Goal: Navigation & Orientation: Go to known website

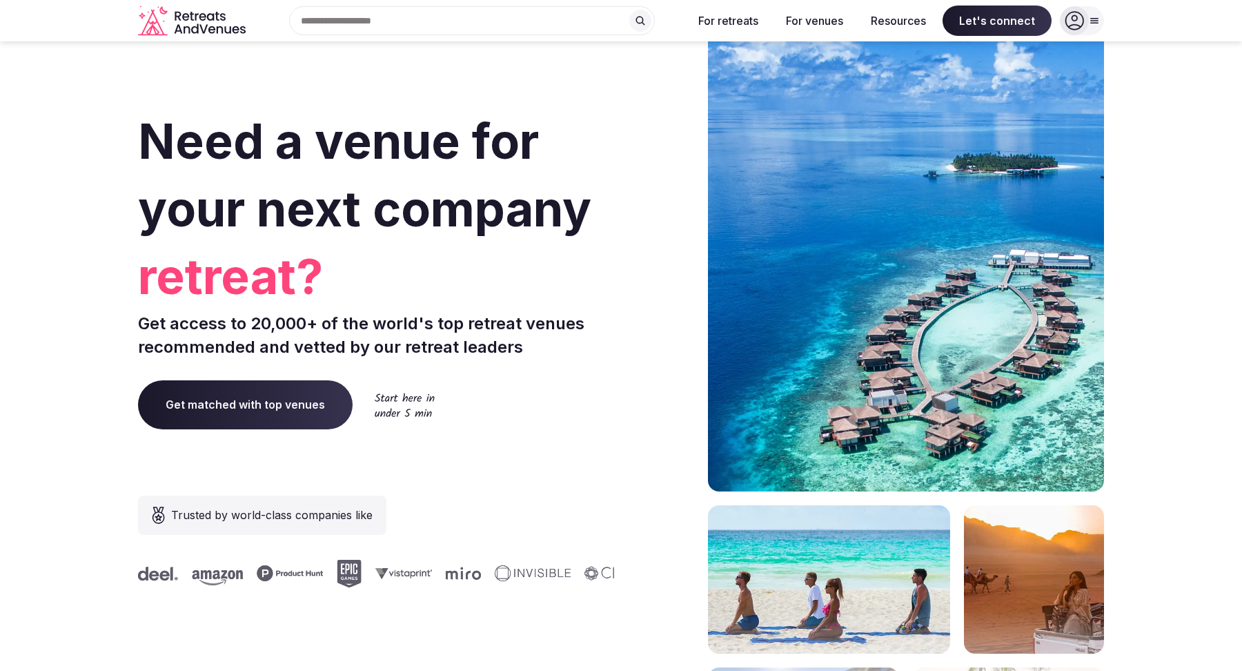
click at [1081, 21] on icon at bounding box center [1074, 20] width 19 height 19
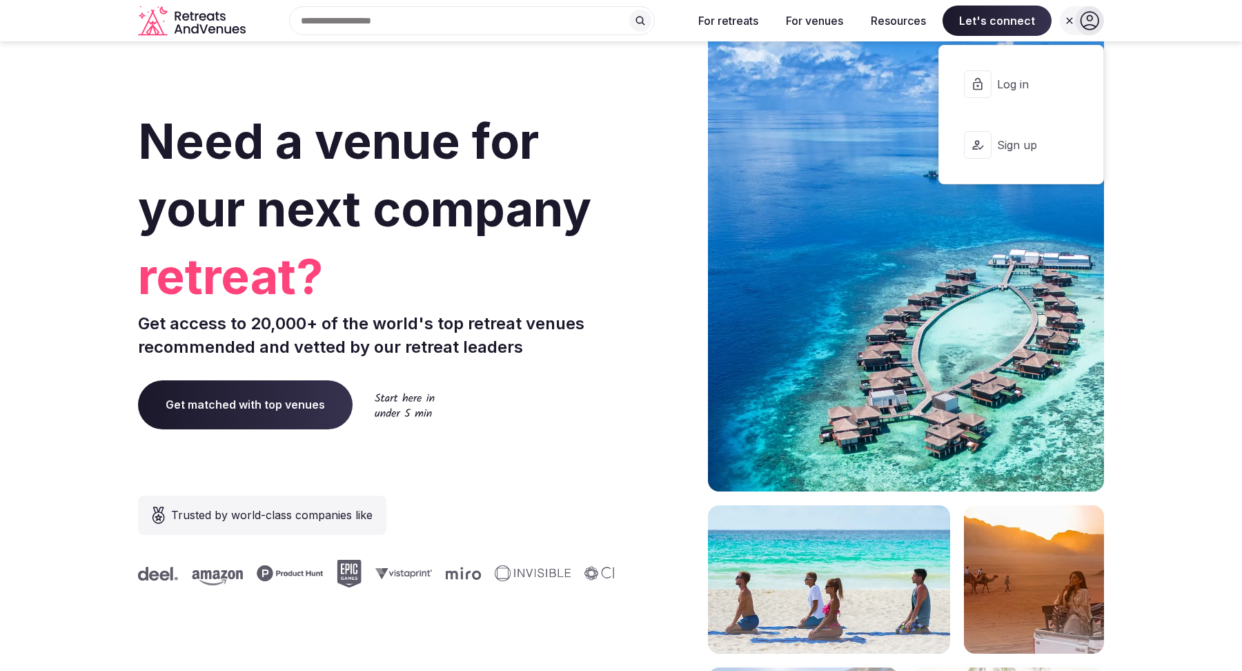
click at [1018, 89] on span "Log in" at bounding box center [1030, 84] width 66 height 15
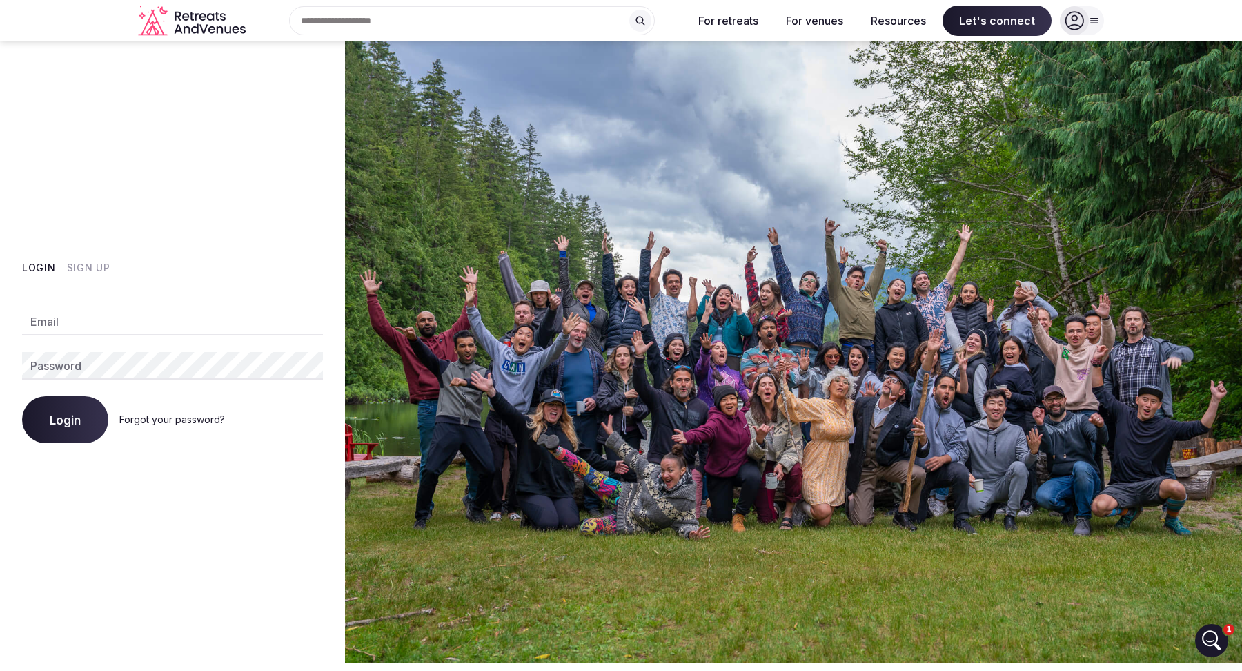
type input "**********"
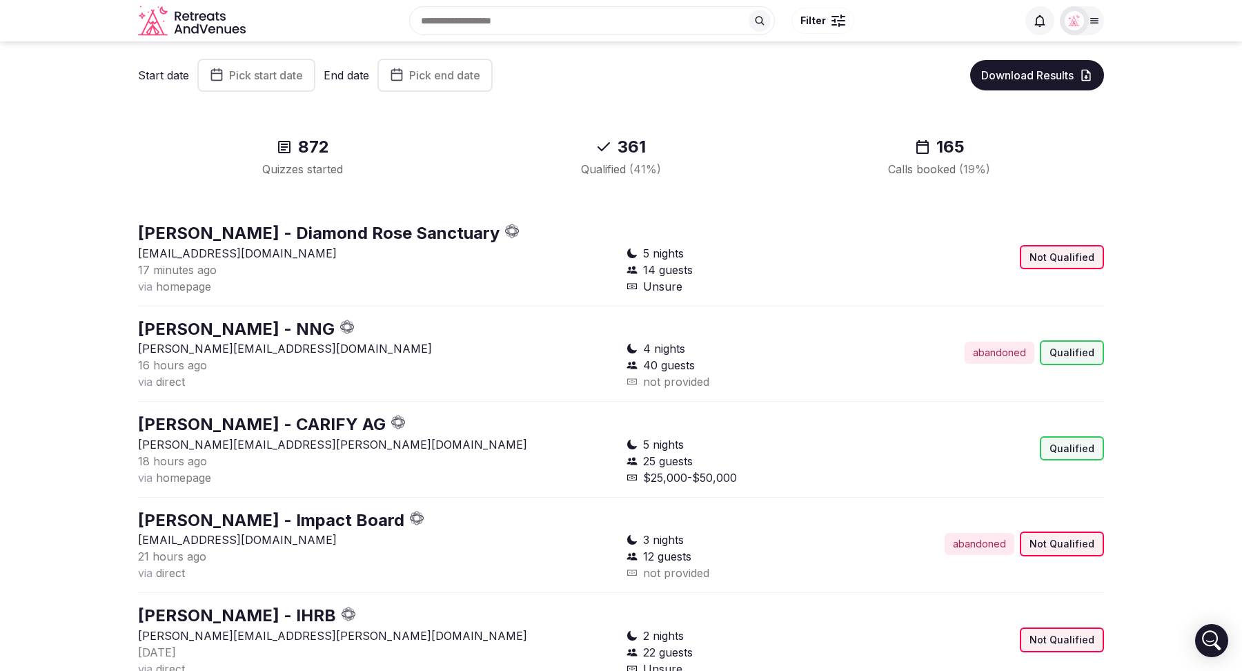
scroll to position [94, 0]
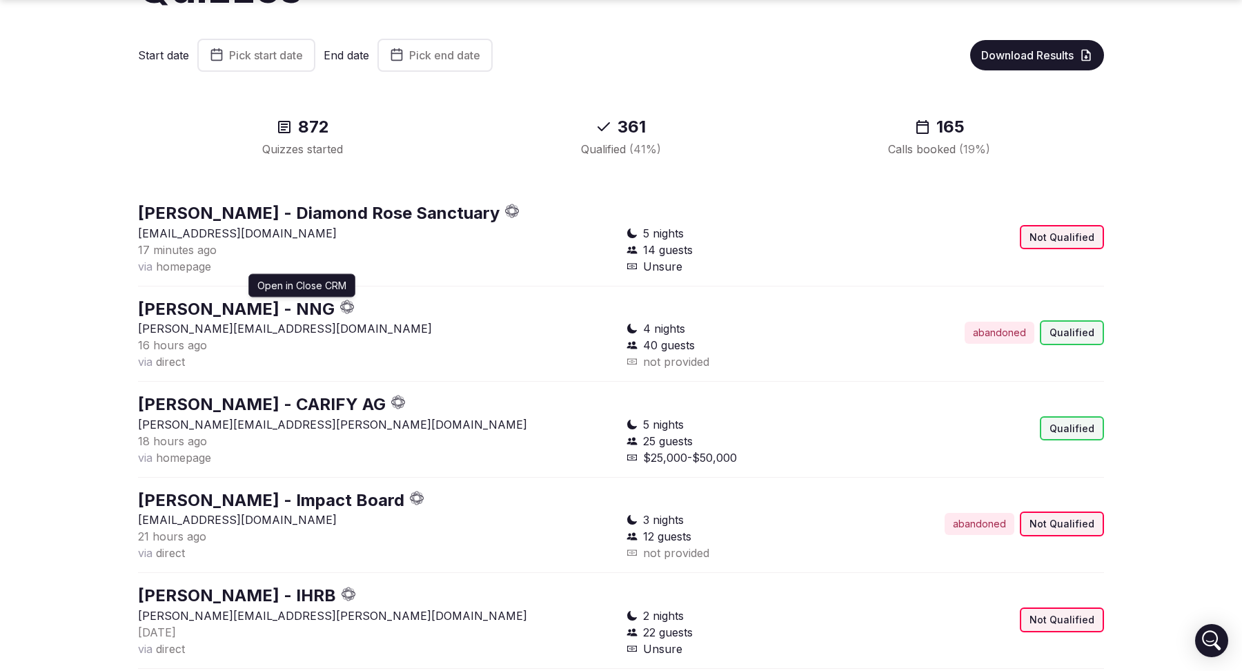
click at [349, 305] on icon "button" at bounding box center [351, 307] width 4 height 4
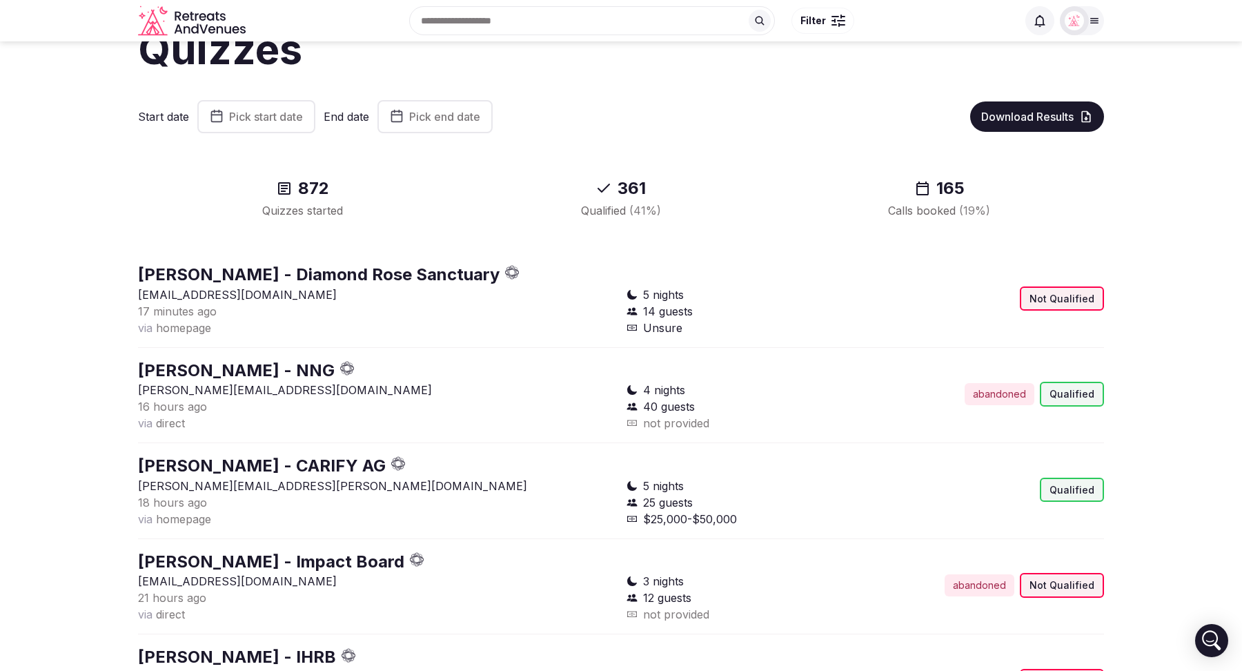
scroll to position [0, 0]
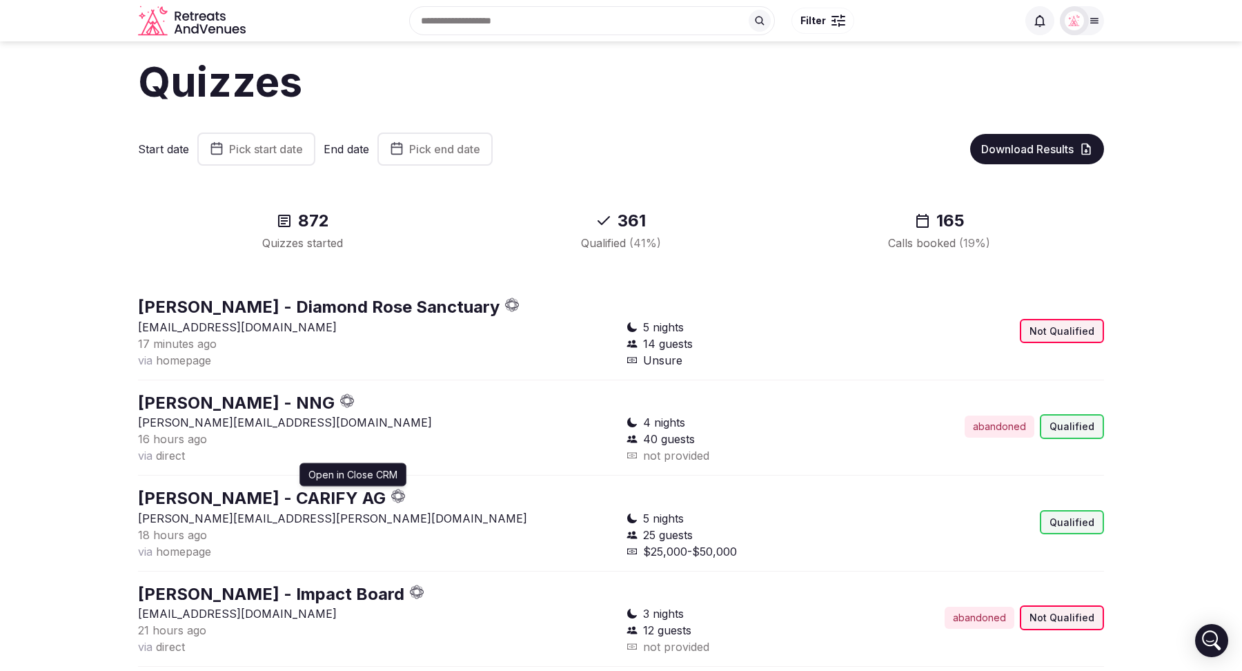
click at [395, 489] on icon "button" at bounding box center [398, 490] width 6 height 3
